Goal: Information Seeking & Learning: Learn about a topic

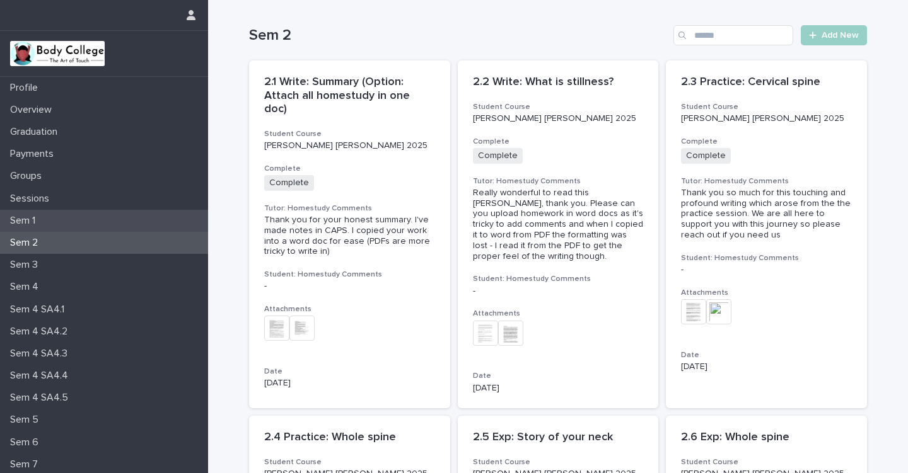
click at [37, 220] on p "Sem 1" at bounding box center [25, 221] width 40 height 12
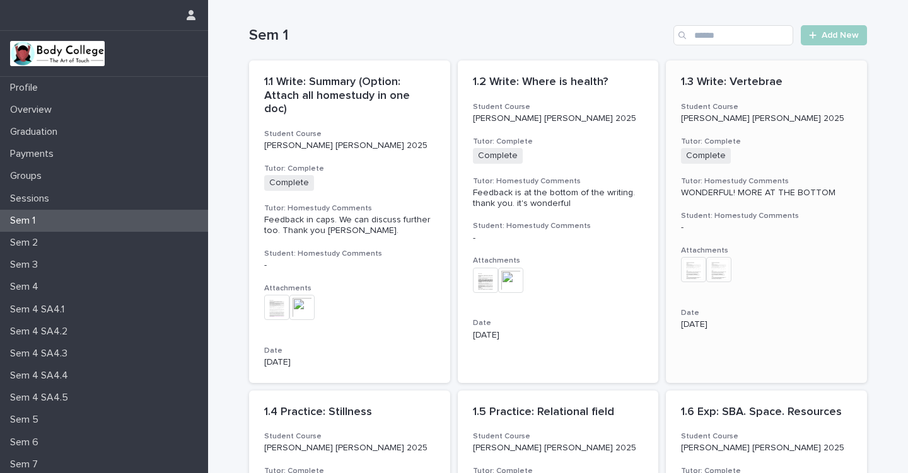
click at [813, 97] on div "1.3 Write: Vertebrae Student Course [PERSON_NAME] [PERSON_NAME] 2025 Tutor: Com…" at bounding box center [766, 203] width 201 height 285
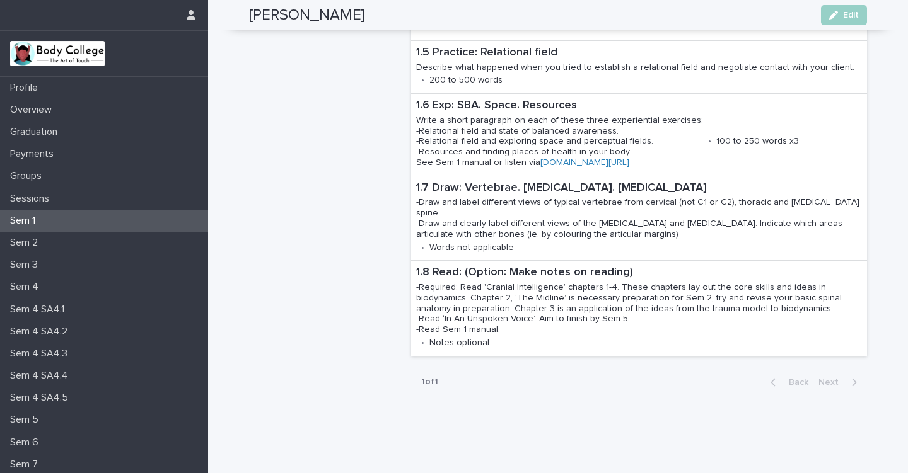
scroll to position [966, 0]
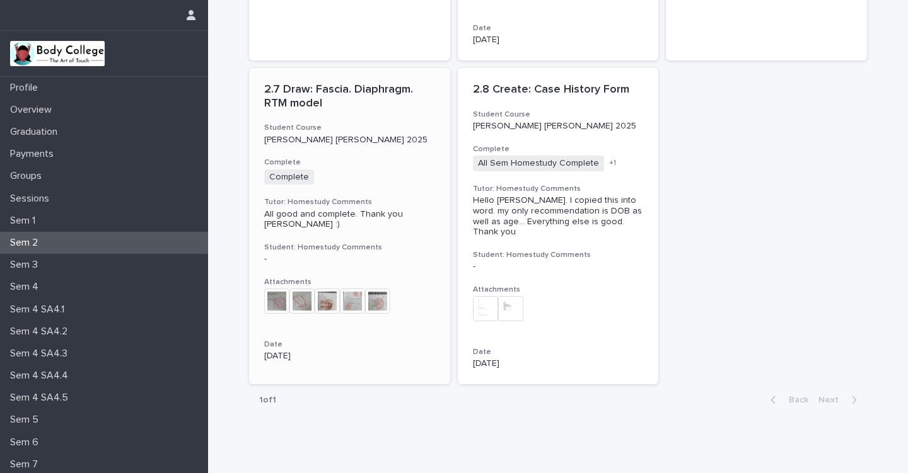
scroll to position [735, 0]
click at [528, 84] on p "2.8 Create: Case History Form" at bounding box center [558, 91] width 171 height 14
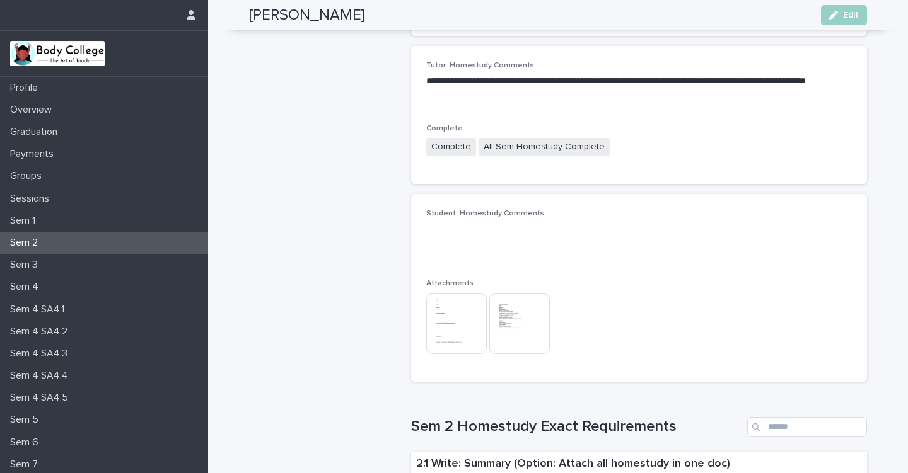
scroll to position [301, 0]
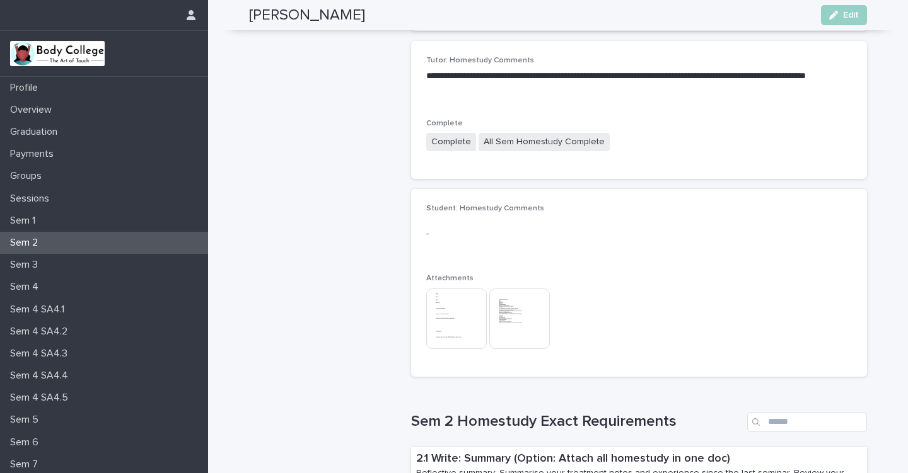
click at [495, 315] on img at bounding box center [519, 319] width 61 height 61
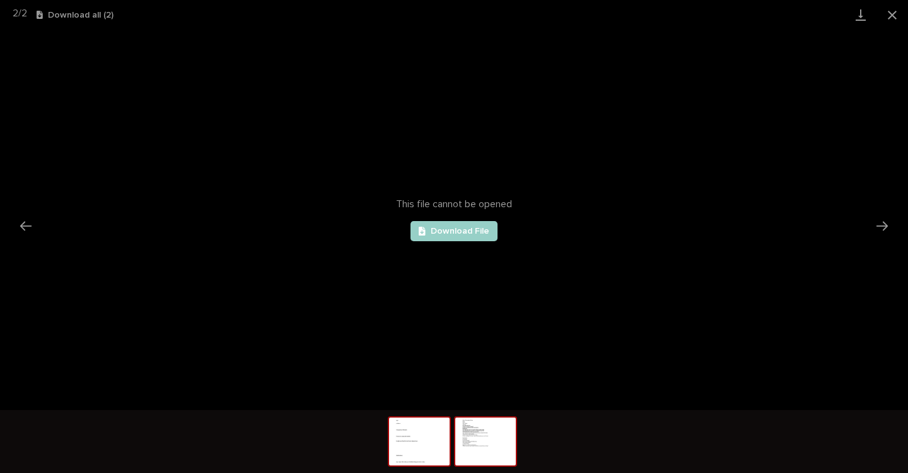
click at [411, 437] on img at bounding box center [419, 442] width 61 height 48
